Goal: Task Accomplishment & Management: Use online tool/utility

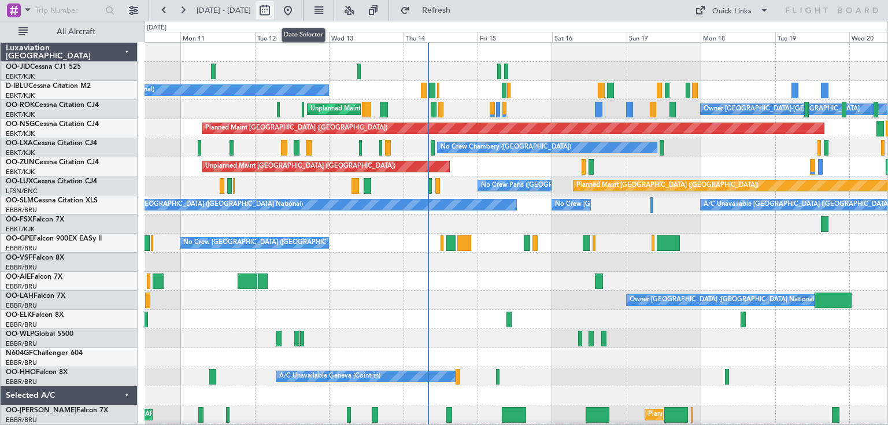
click at [274, 9] on button at bounding box center [265, 10] width 19 height 19
select select "8"
select select "2025"
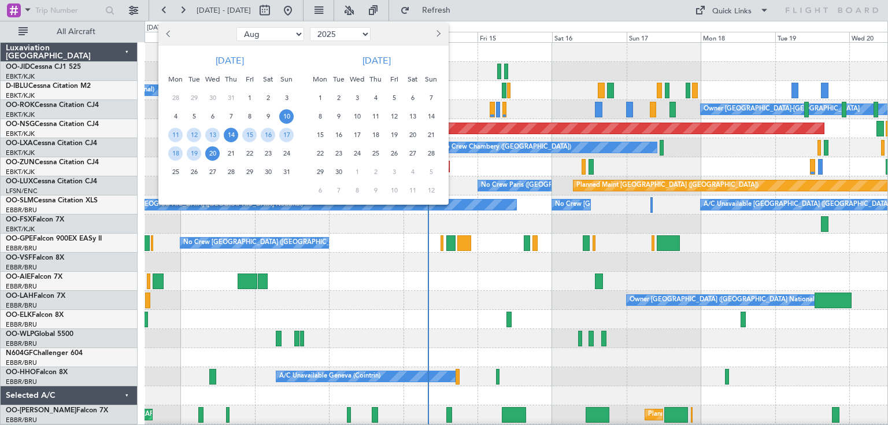
click at [234, 135] on span "14" at bounding box center [231, 135] width 14 height 14
click at [287, 157] on span "24" at bounding box center [286, 153] width 14 height 14
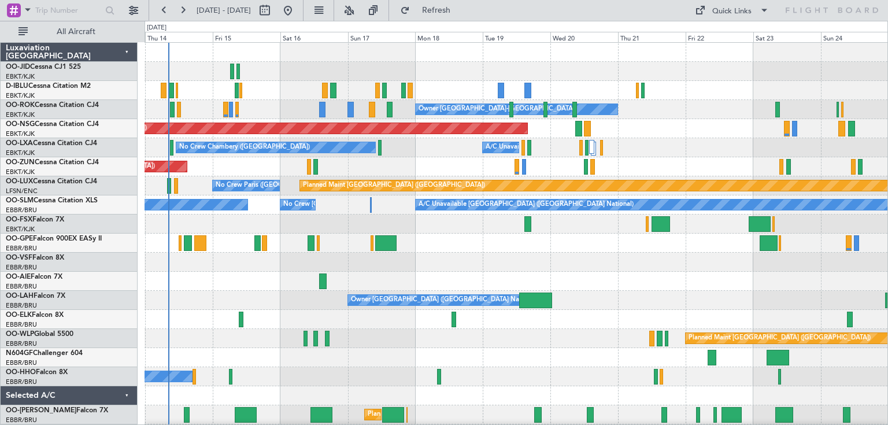
click at [499, 99] on div "No Crew [GEOGRAPHIC_DATA] ([GEOGRAPHIC_DATA] National)" at bounding box center [516, 90] width 743 height 19
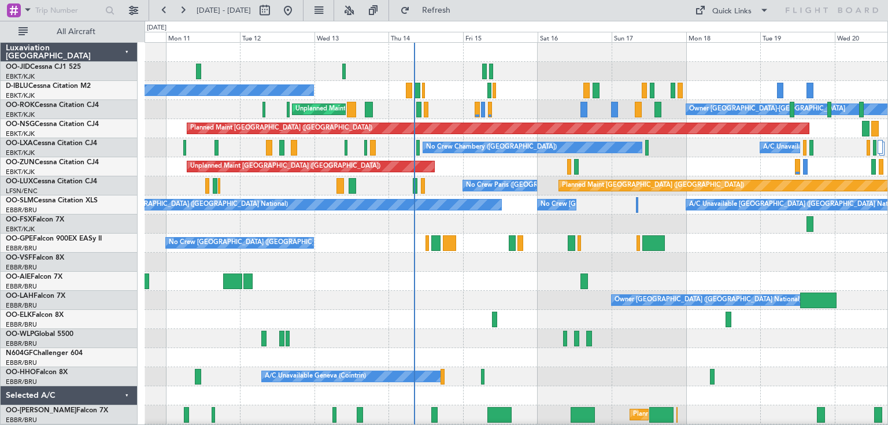
click at [603, 79] on div "No Crew [GEOGRAPHIC_DATA] ([GEOGRAPHIC_DATA] National) Owner [GEOGRAPHIC_DATA]-…" at bounding box center [516, 243] width 743 height 401
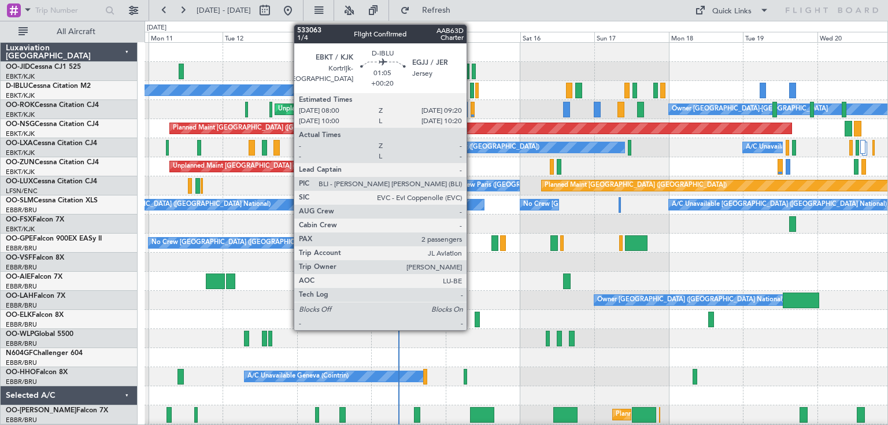
click at [472, 89] on div at bounding box center [472, 91] width 5 height 16
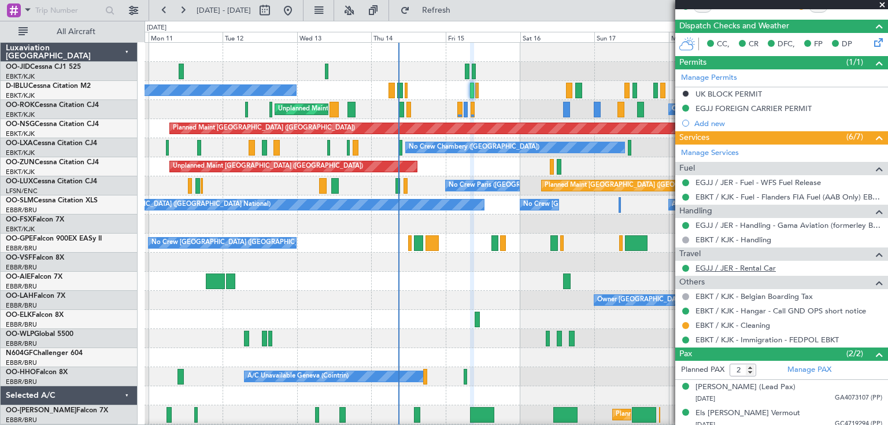
scroll to position [282, 0]
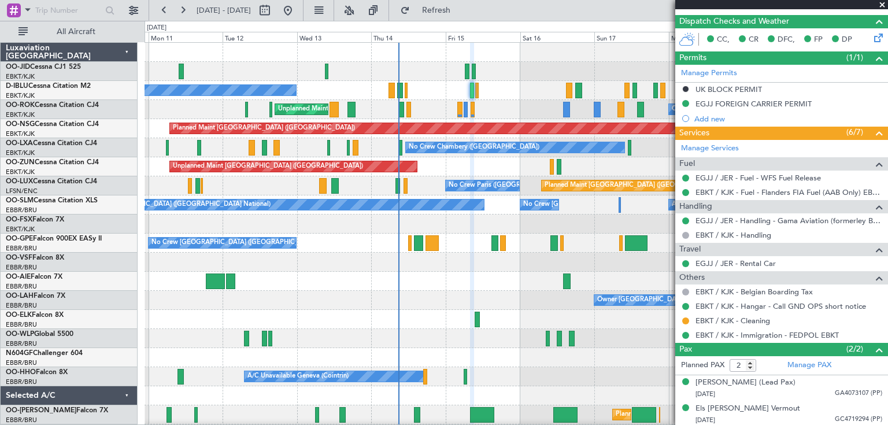
click at [883, 2] on span at bounding box center [883, 5] width 12 height 10
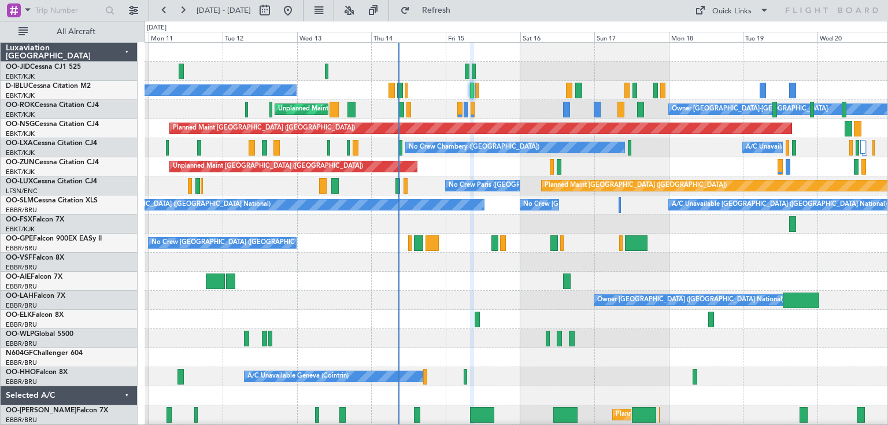
type input "0"
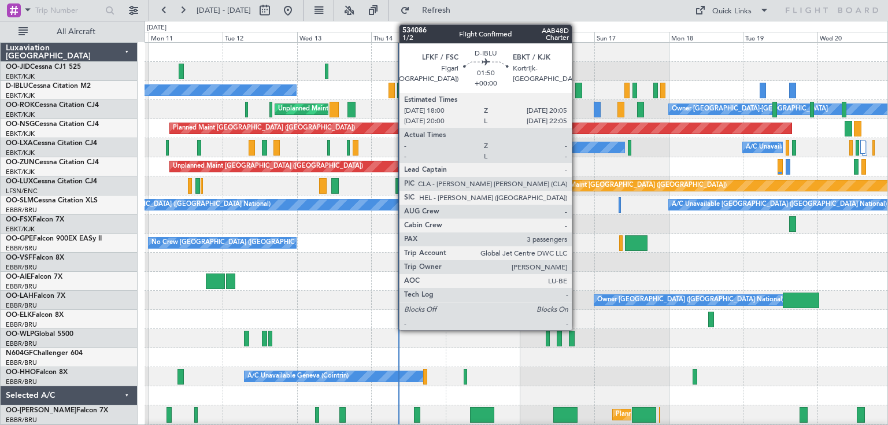
click at [577, 87] on div at bounding box center [578, 91] width 7 height 16
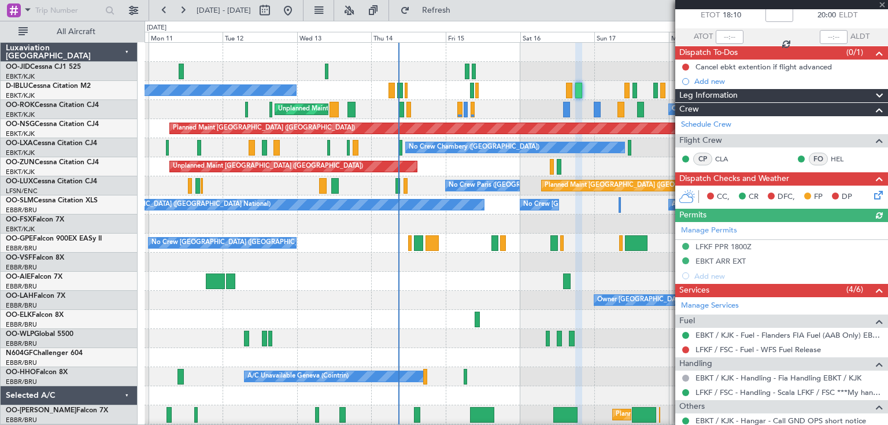
scroll to position [222, 0]
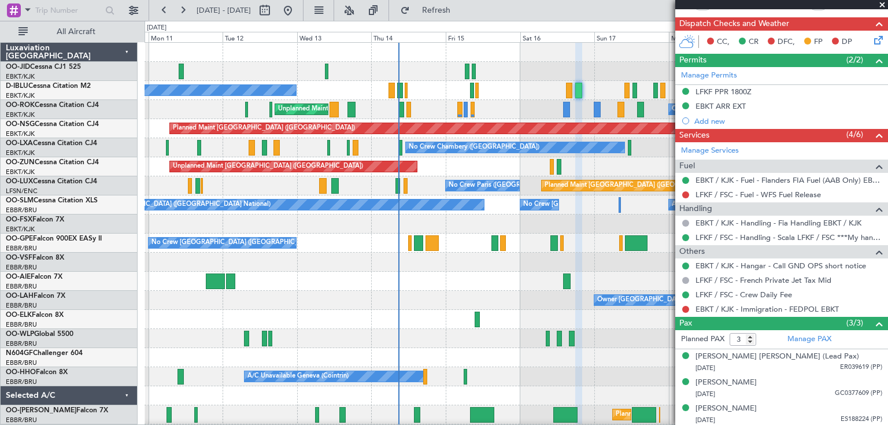
click at [884, 2] on span at bounding box center [883, 5] width 12 height 10
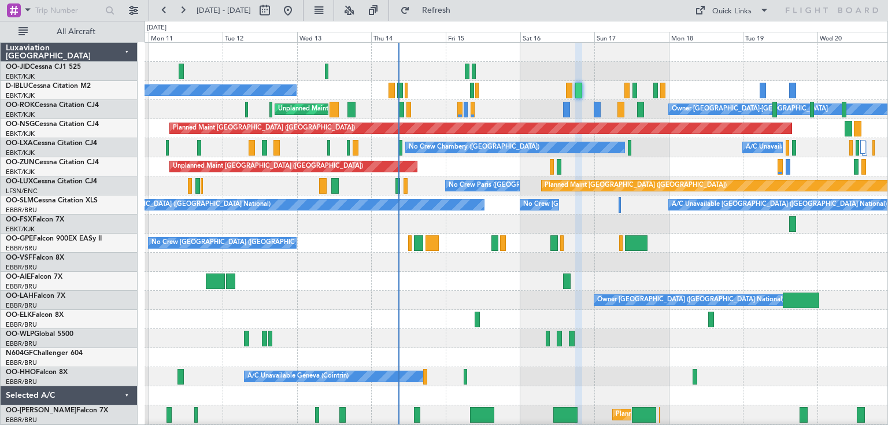
type input "0"
